Goal: Information Seeking & Learning: Understand process/instructions

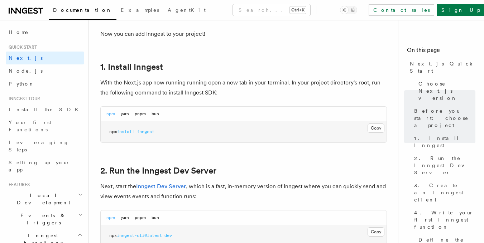
scroll to position [366, 0]
click at [373, 132] on button "Copy Copied" at bounding box center [375, 127] width 17 height 9
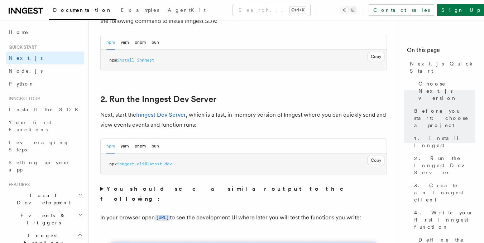
scroll to position [438, 0]
click at [378, 161] on button "Copy Copied" at bounding box center [375, 159] width 17 height 9
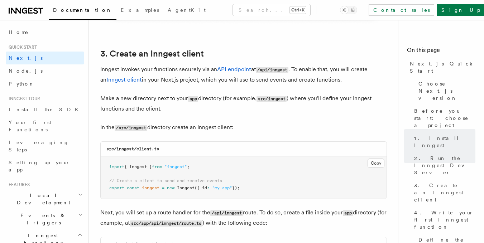
scroll to position [825, 0]
click at [273, 186] on pre "import { Inngest } from "inngest" ; // Create a client to send and receive even…" at bounding box center [244, 178] width 286 height 42
drag, startPoint x: 265, startPoint y: 188, endPoint x: 104, endPoint y: 162, distance: 163.3
click at [104, 162] on pre "import { Inngest } from "inngest" ; // Create a client to send and receive even…" at bounding box center [244, 178] width 286 height 42
copy code "import { Inngest } from "inngest" ; // Create a client to send and receive even…"
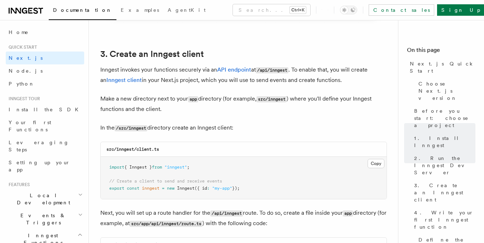
click at [315, 170] on pre "import { Inngest } from "inngest" ; // Create a client to send and receive even…" at bounding box center [244, 178] width 286 height 42
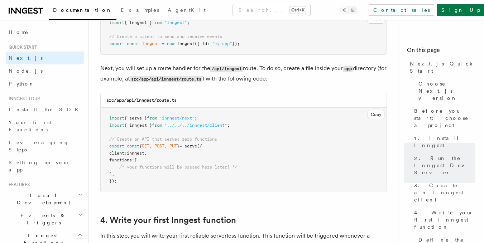
scroll to position [968, 0]
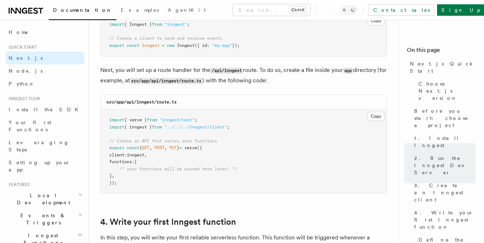
drag, startPoint x: 131, startPoint y: 189, endPoint x: 133, endPoint y: 181, distance: 8.7
click at [131, 189] on pre "import { serve } from "inngest/next" ; import { inngest } from "../../../innges…" at bounding box center [244, 152] width 286 height 84
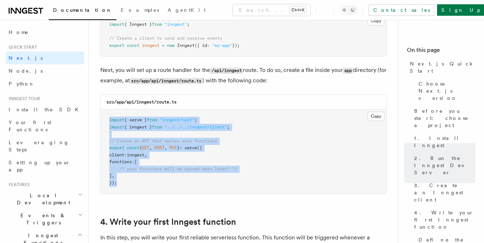
drag, startPoint x: 132, startPoint y: 180, endPoint x: 90, endPoint y: 118, distance: 75.0
copy code "import { serve } from "inngest/next" ; import { inngest } from "../../../innges…"
click at [252, 188] on pre "import { serve } from "inngest/next" ; import { inngest } from "../../../innges…" at bounding box center [244, 152] width 286 height 84
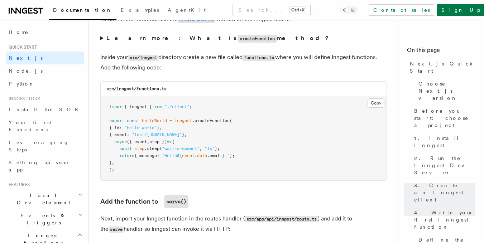
scroll to position [1248, 0]
click at [139, 168] on pre "import { inngest } from "./client" ; export const helloWorld = inngest .createF…" at bounding box center [244, 138] width 286 height 84
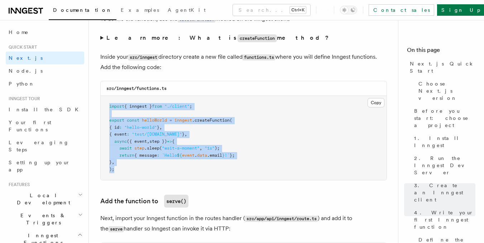
drag, startPoint x: 135, startPoint y: 173, endPoint x: 107, endPoint y: 108, distance: 71.4
click at [107, 108] on pre "import { inngest } from "./client" ; export const helloWorld = inngest .createF…" at bounding box center [244, 138] width 286 height 84
copy code "import { inngest } from "./client" ; export const helloWorld = inngest .createF…"
click at [269, 145] on pre "import { inngest } from "./client" ; export const helloWorld = inngest .createF…" at bounding box center [244, 138] width 286 height 84
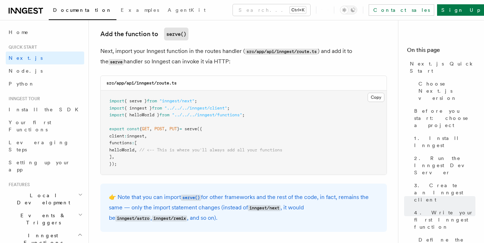
scroll to position [1415, 0]
click at [169, 183] on div "👉 Note that you can import serve() for other frameworks and the rest of the cod…" at bounding box center [243, 207] width 286 height 48
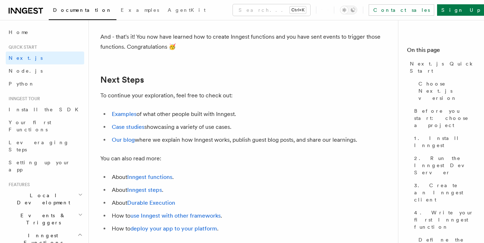
scroll to position [4580, 0]
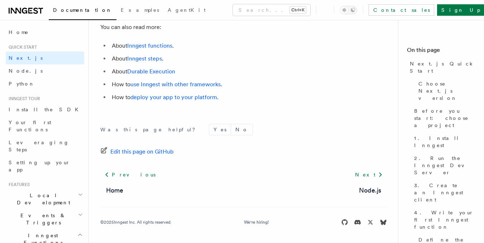
drag, startPoint x: 220, startPoint y: 185, endPoint x: 373, endPoint y: 83, distance: 184.0
click at [373, 83] on li "How to use Inngest with other frameworks ." at bounding box center [248, 84] width 277 height 10
